Goal: Find specific page/section: Find specific page/section

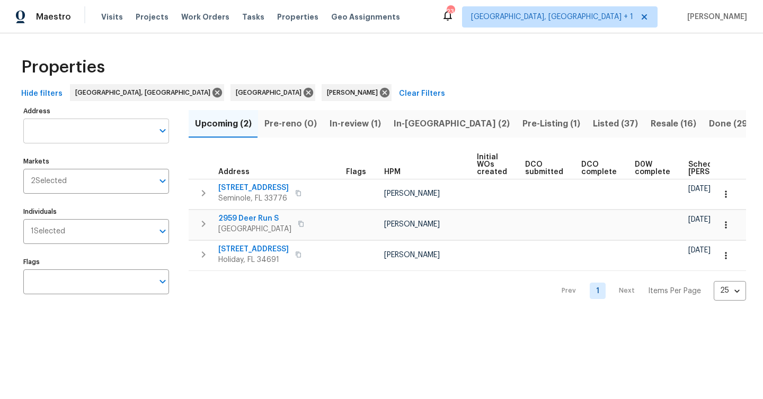
click at [109, 122] on input "Address" at bounding box center [88, 131] width 130 height 25
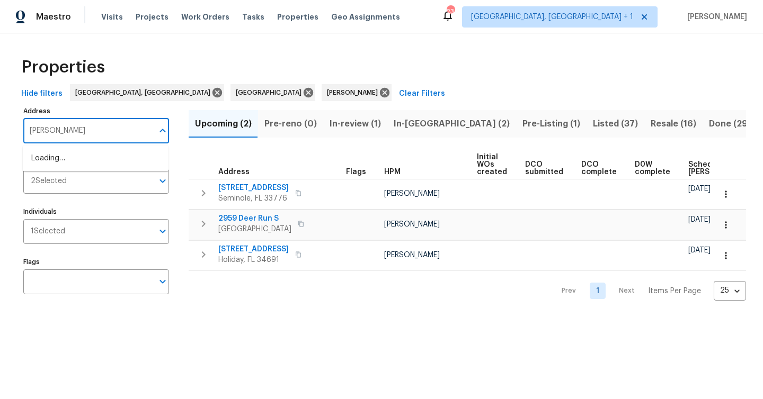
type input "fernery"
click at [109, 185] on li "27118 Fernery Ave Brooksville FL 34602" at bounding box center [96, 175] width 146 height 17
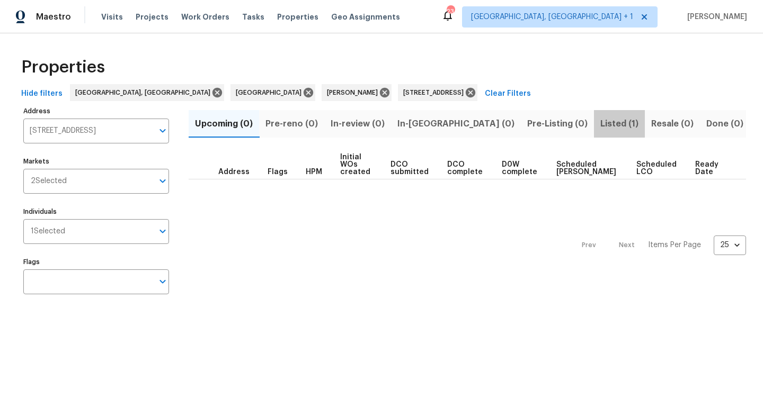
click at [600, 122] on span "Listed (1)" at bounding box center [619, 124] width 38 height 15
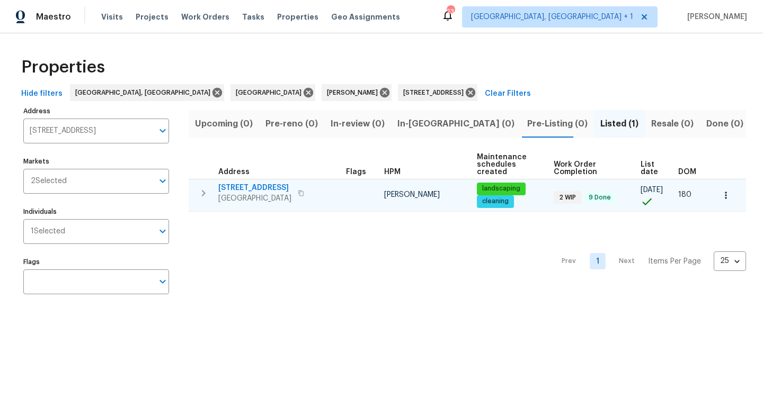
click at [229, 208] on tr "27118 Fernery Ave Brooksville, FL 34602 Mat Smith landscaping cleaning 2 WIP 9 …" at bounding box center [467, 195] width 557 height 32
click at [238, 200] on span "[GEOGRAPHIC_DATA]" at bounding box center [254, 198] width 73 height 11
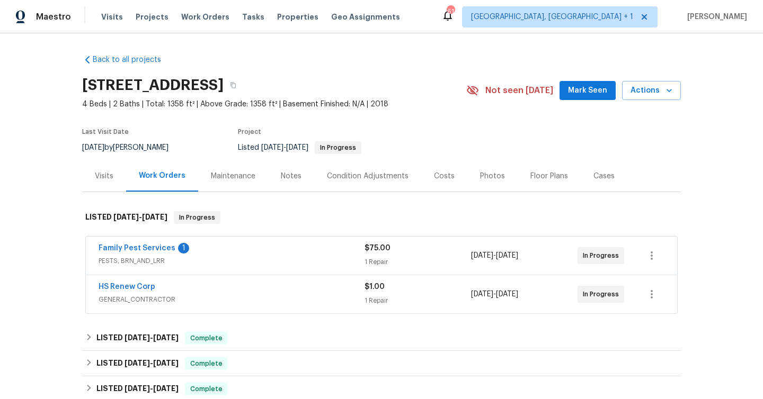
click at [238, 171] on div "Maintenance" at bounding box center [233, 176] width 44 height 11
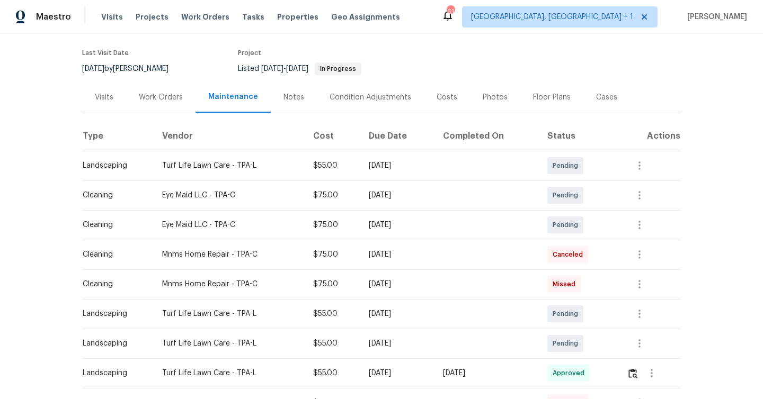
scroll to position [84, 0]
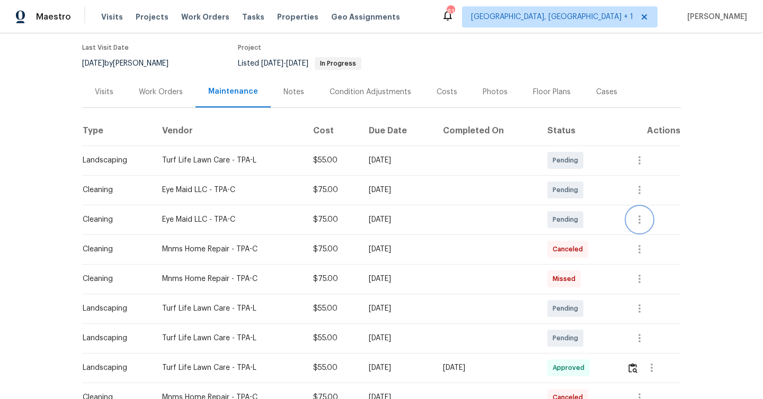
click at [641, 215] on icon "button" at bounding box center [639, 219] width 13 height 13
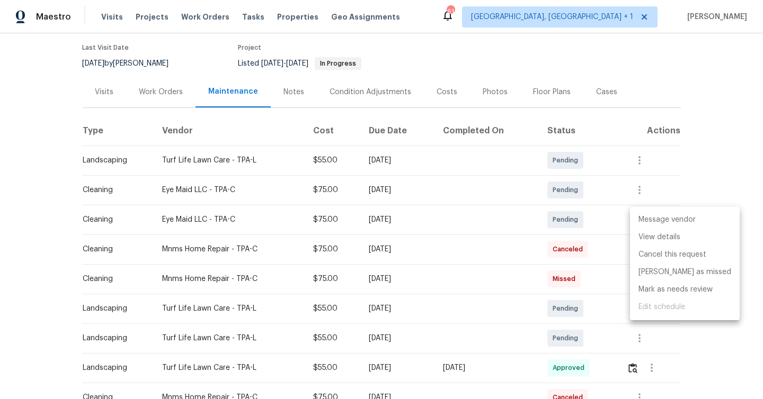
click at [656, 221] on li "Message vendor" at bounding box center [685, 219] width 110 height 17
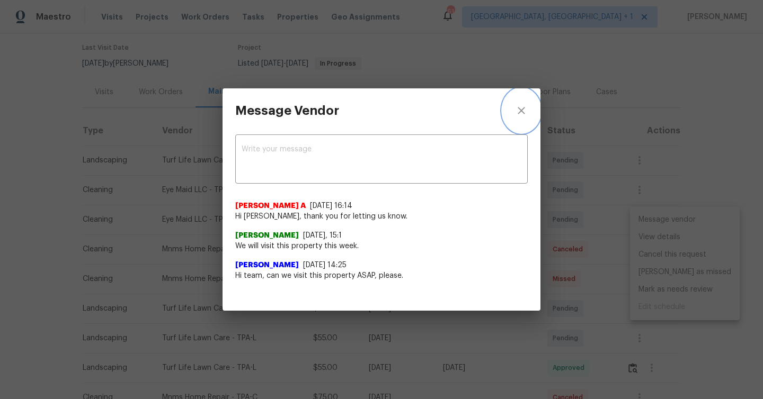
click at [518, 106] on icon "close" at bounding box center [521, 110] width 13 height 13
